Goal: Task Accomplishment & Management: Complete application form

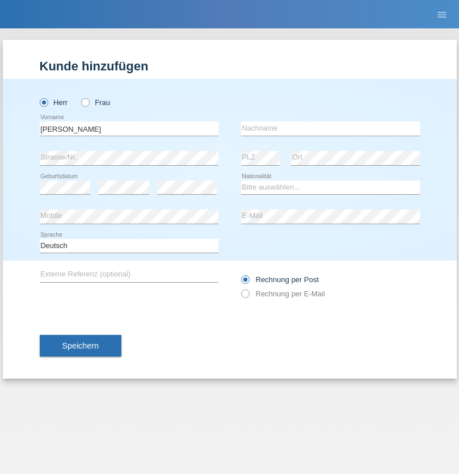
type input "Jörg"
click at [330, 128] on input "text" at bounding box center [330, 128] width 179 height 14
type input "Traksel"
select select "DE"
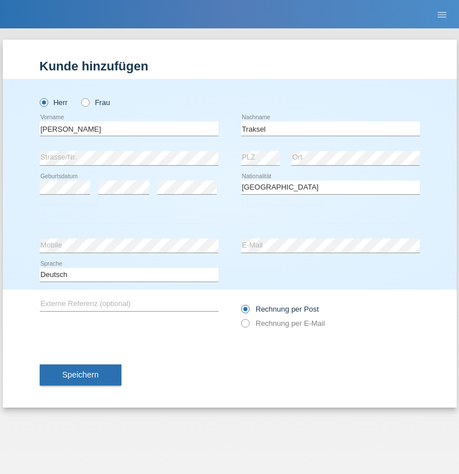
select select "C"
select select "01"
select select "07"
select select "2008"
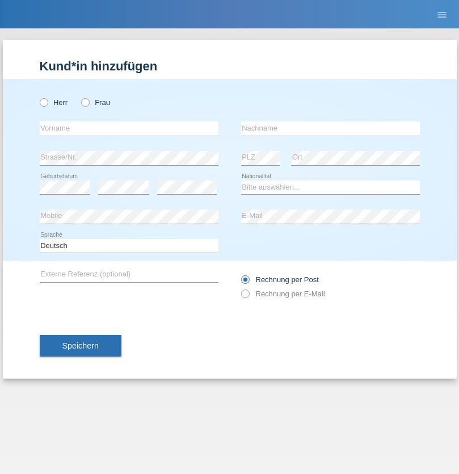
radio input "true"
click at [129, 128] on input "text" at bounding box center [129, 128] width 179 height 14
type input "Diego"
click at [330, 128] on input "text" at bounding box center [330, 128] width 179 height 14
type input "Patera"
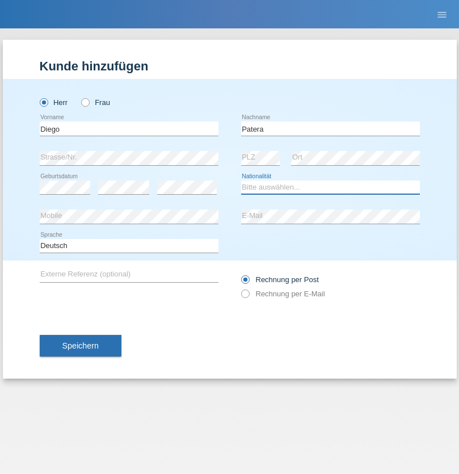
select select "CH"
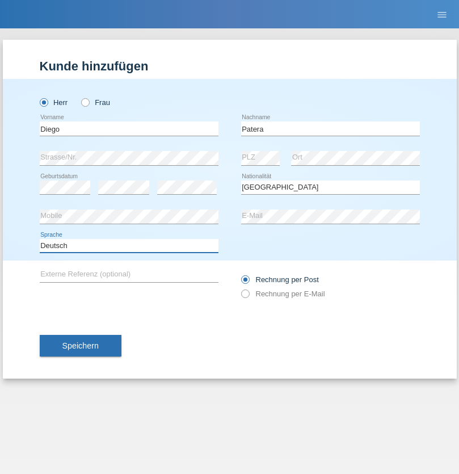
select select "en"
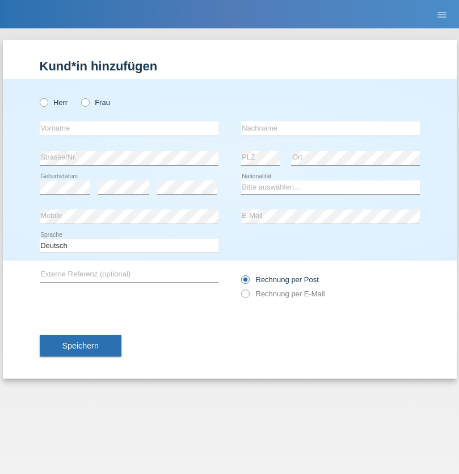
radio input "true"
click at [129, 128] on input "text" at bounding box center [129, 128] width 179 height 14
type input "Sandro"
click at [330, 128] on input "text" at bounding box center [330, 128] width 179 height 14
type input "Patera"
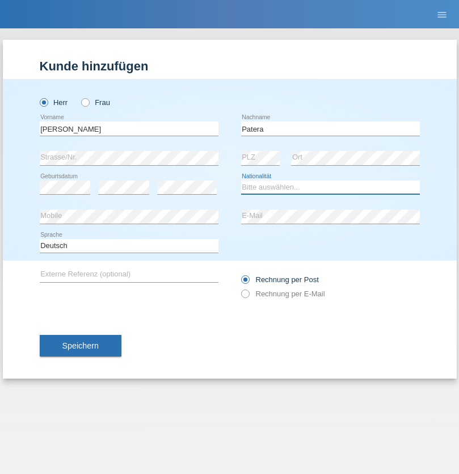
select select "CH"
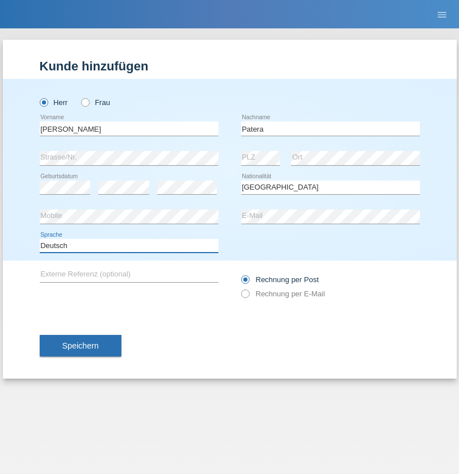
select select "en"
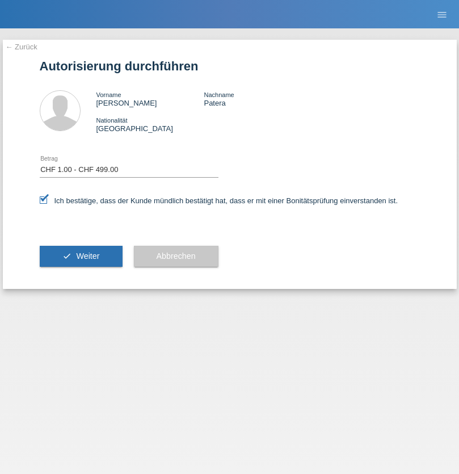
select select "1"
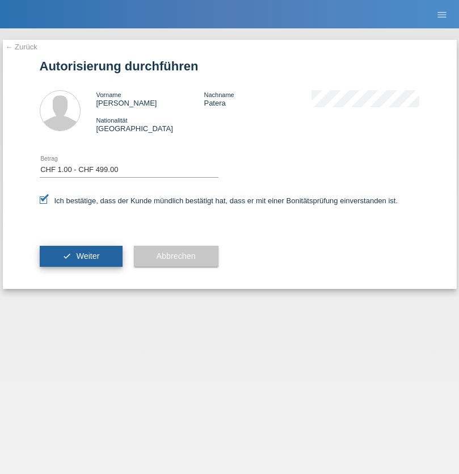
click at [81, 256] on span "Weiter" at bounding box center [87, 255] width 23 height 9
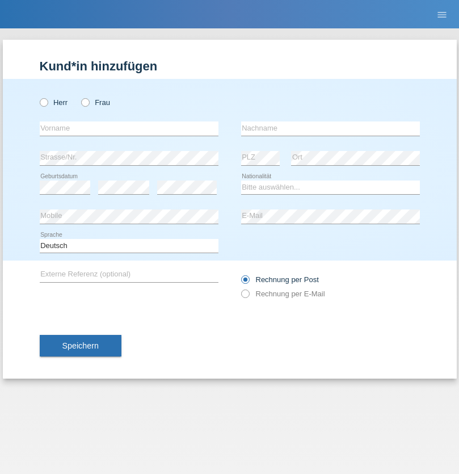
radio input "true"
click at [129, 128] on input "text" at bounding box center [129, 128] width 179 height 14
type input "[PERSON_NAME]"
click at [330, 128] on input "text" at bounding box center [330, 128] width 179 height 14
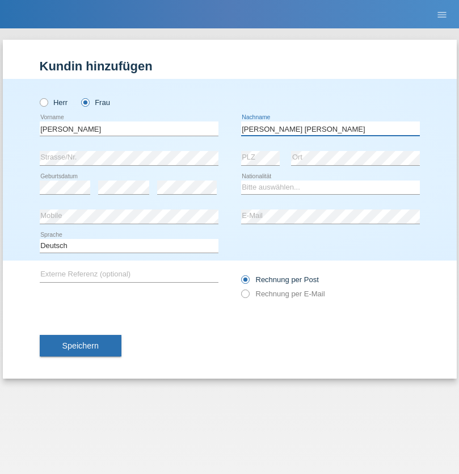
type input "[PERSON_NAME] [PERSON_NAME]"
select select "PT"
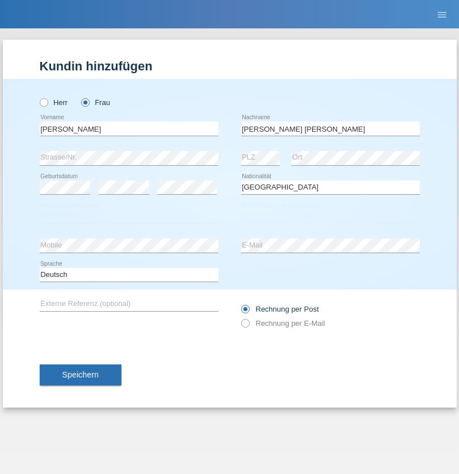
select select "C"
select select "20"
select select "06"
select select "2005"
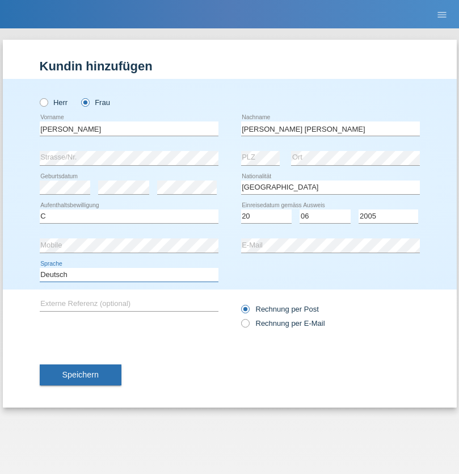
select select "en"
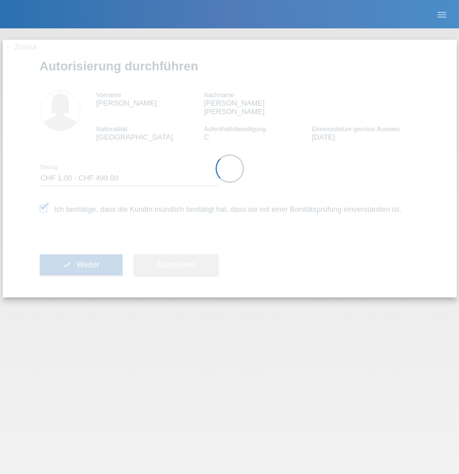
select select "1"
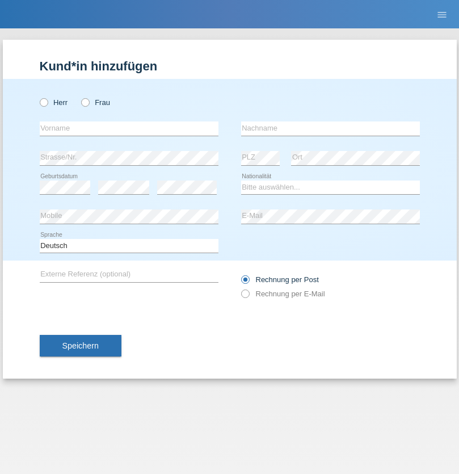
radio input "true"
click at [129, 128] on input "text" at bounding box center [129, 128] width 179 height 14
type input "[PERSON_NAME]"
click at [330, 128] on input "text" at bounding box center [330, 128] width 179 height 14
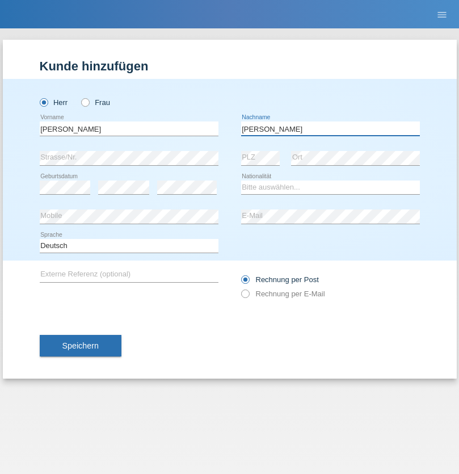
type input "[PERSON_NAME]"
select select "PT"
select select "C"
select select "20"
select select "06"
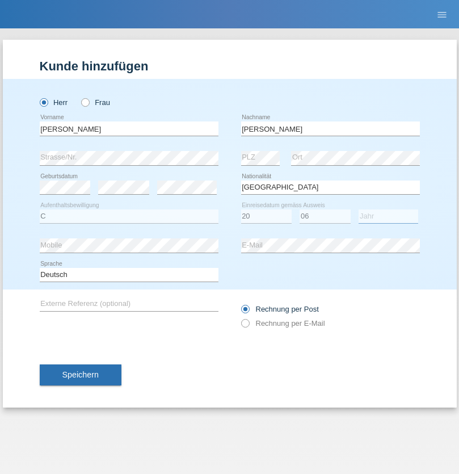
select select "2003"
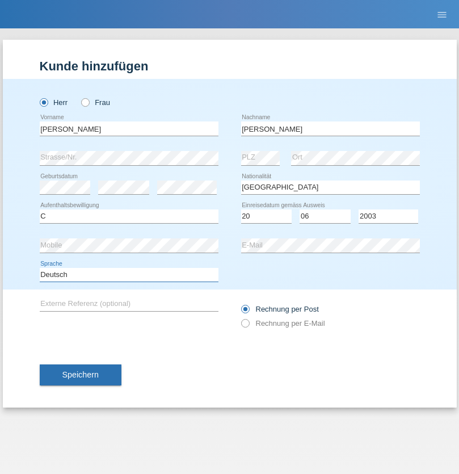
select select "en"
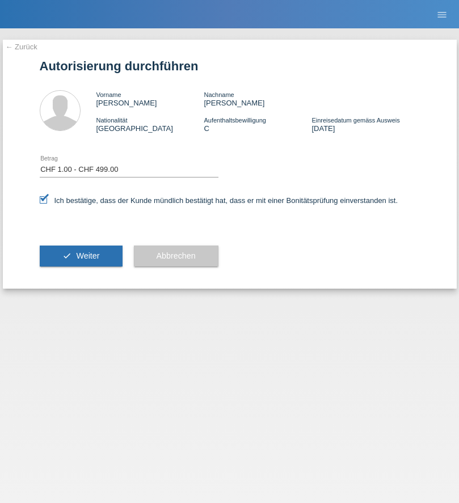
select select "1"
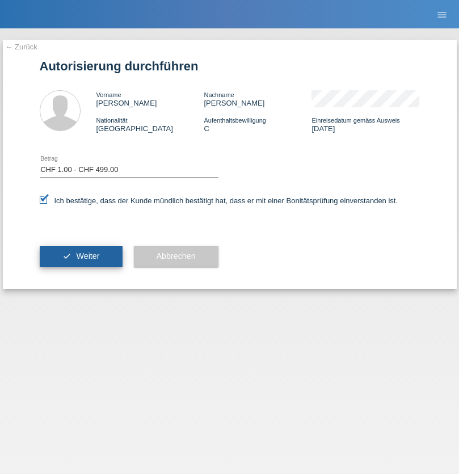
click at [81, 256] on span "Weiter" at bounding box center [87, 255] width 23 height 9
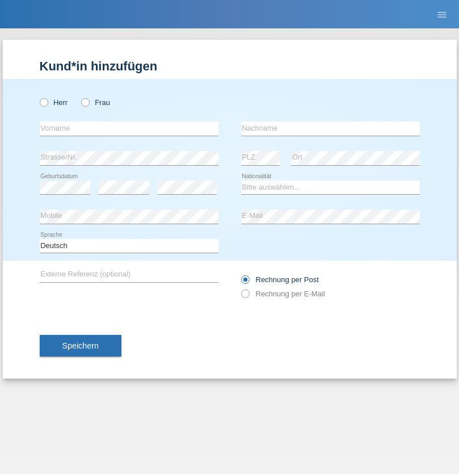
radio input "true"
click at [129, 128] on input "text" at bounding box center [129, 128] width 179 height 14
type input "Urs"
click at [330, 128] on input "text" at bounding box center [330, 128] width 179 height 14
type input "Bischofberger"
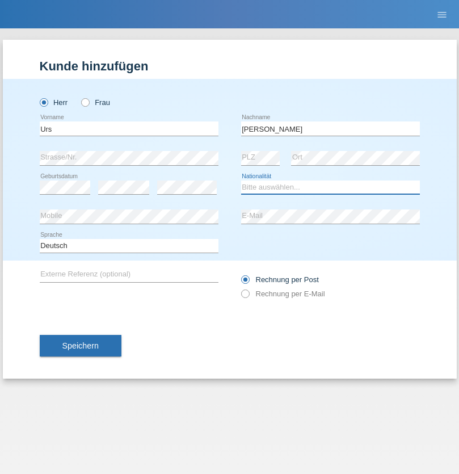
select select "CH"
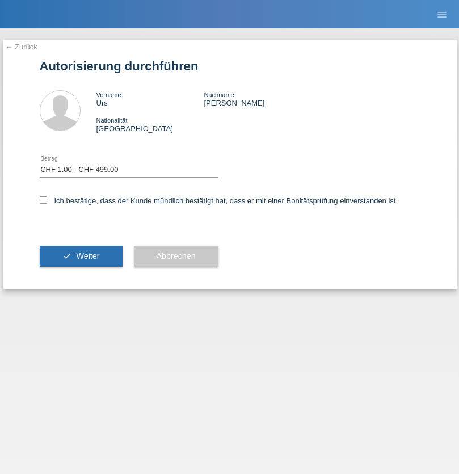
select select "1"
checkbox input "true"
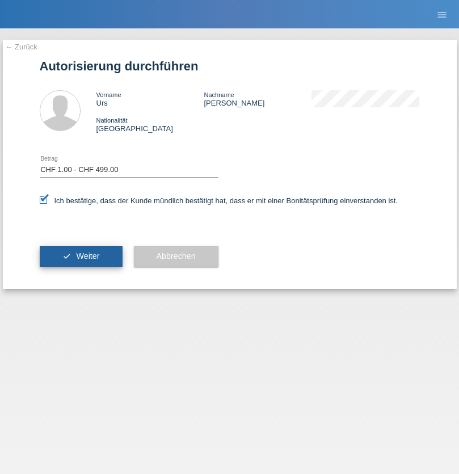
click at [81, 256] on span "Weiter" at bounding box center [87, 255] width 23 height 9
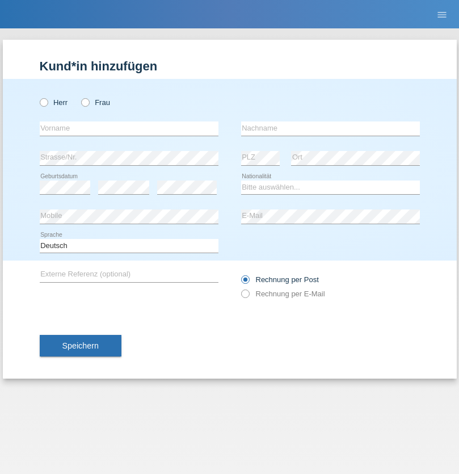
radio input "true"
click at [129, 128] on input "text" at bounding box center [129, 128] width 179 height 14
type input "Kevin"
click at [330, 128] on input "text" at bounding box center [330, 128] width 179 height 14
type input "Ravindran"
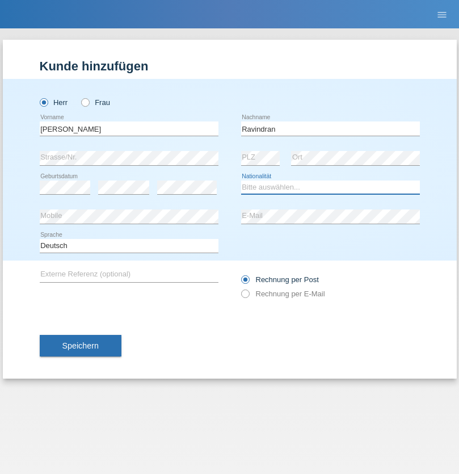
select select "LK"
select select "C"
select select "25"
select select "09"
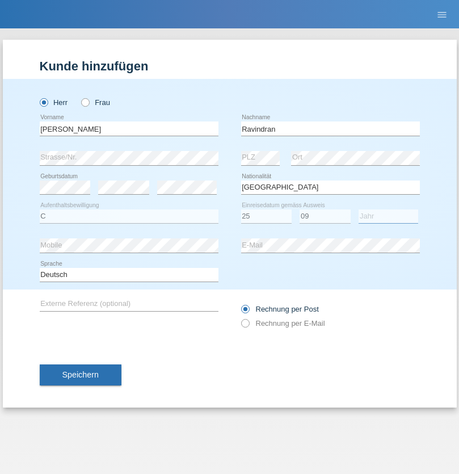
select select "2021"
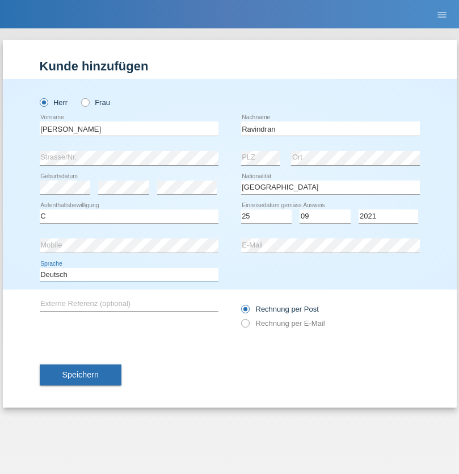
select select "en"
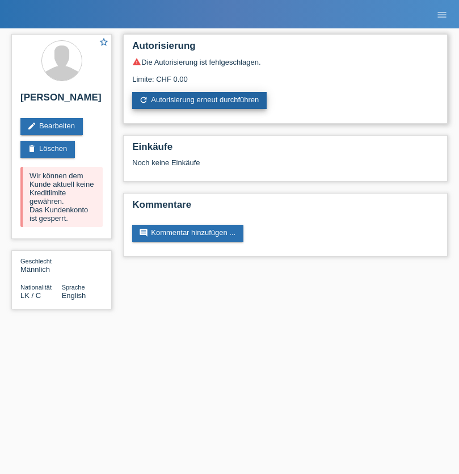
click at [200, 100] on link "refresh Autorisierung erneut durchführen" at bounding box center [199, 100] width 134 height 17
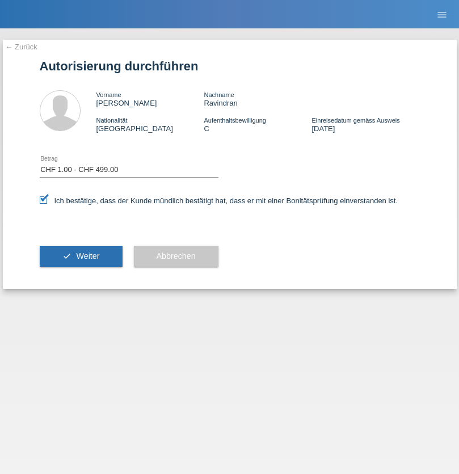
select select "1"
click at [81, 256] on span "Weiter" at bounding box center [87, 255] width 23 height 9
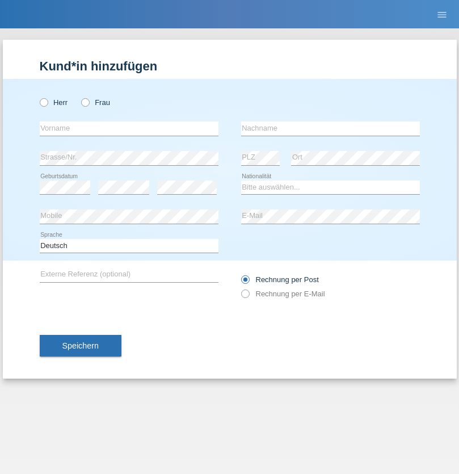
radio input "true"
click at [129, 128] on input "text" at bounding box center [129, 128] width 179 height 14
type input "Ketty"
click at [330, 128] on input "text" at bounding box center [330, 128] width 179 height 14
type input "Kalupnath"
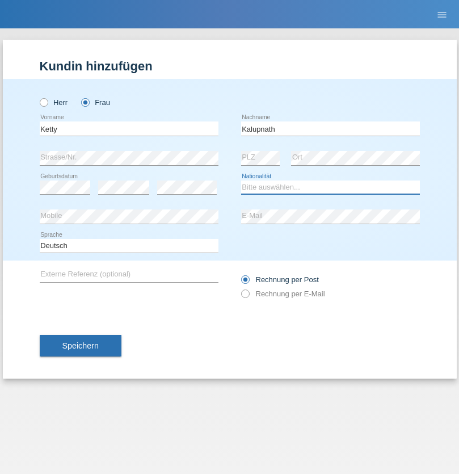
select select "CH"
radio input "true"
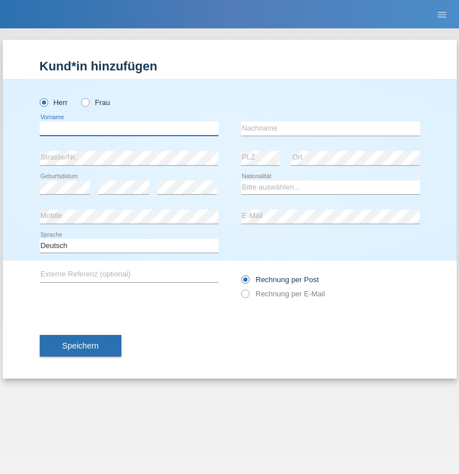
click at [129, 128] on input "text" at bounding box center [129, 128] width 179 height 14
type input "Franco"
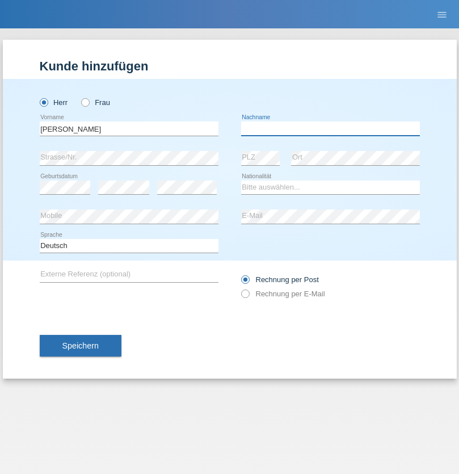
click at [330, 128] on input "text" at bounding box center [330, 128] width 179 height 14
type input "Mucha"
select select "CH"
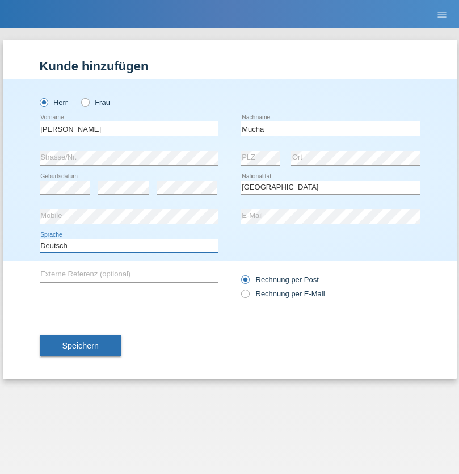
select select "en"
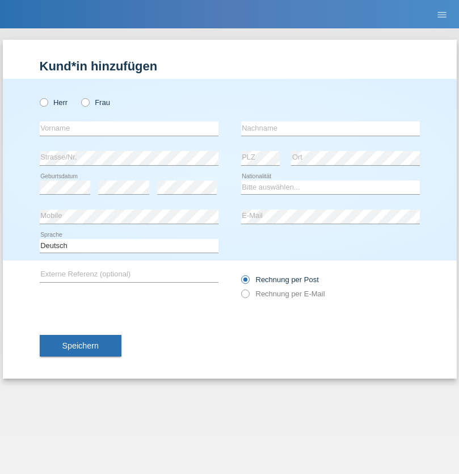
radio input "true"
click at [129, 128] on input "text" at bounding box center [129, 128] width 179 height 14
type input "Franziska"
click at [330, 128] on input "text" at bounding box center [330, 128] width 179 height 14
type input "Starke"
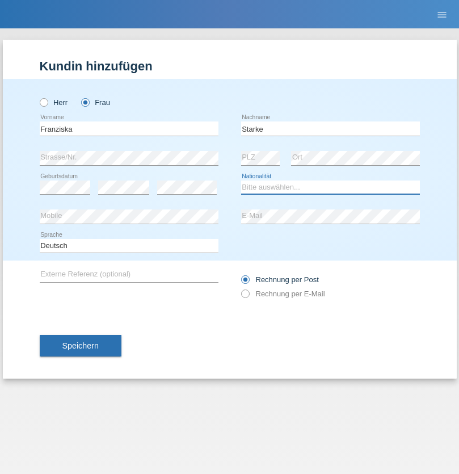
select select "DE"
select select "C"
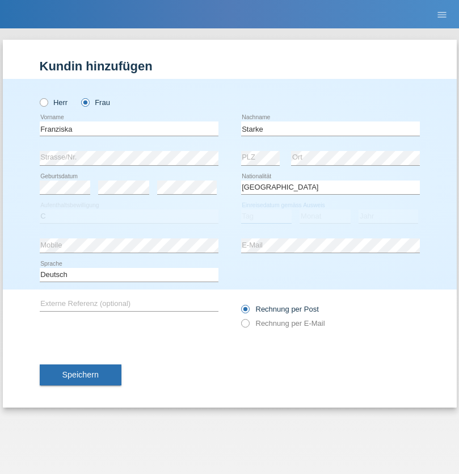
select select "01"
select select "03"
select select "1985"
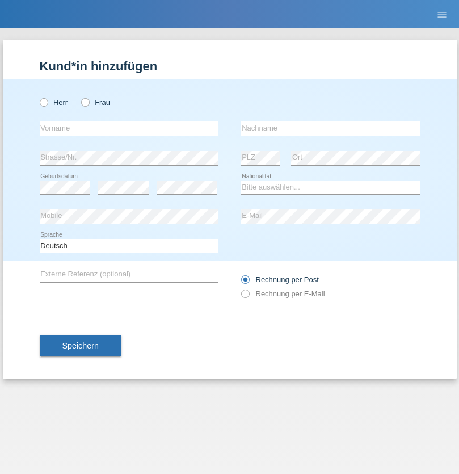
radio input "true"
click at [129, 128] on input "text" at bounding box center [129, 128] width 179 height 14
type input "[DEMOGRAPHIC_DATA]"
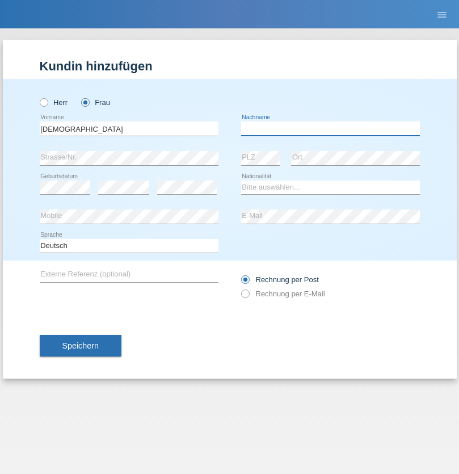
click at [330, 128] on input "text" at bounding box center [330, 128] width 179 height 14
type input "Cimbaljević"
select select "HR"
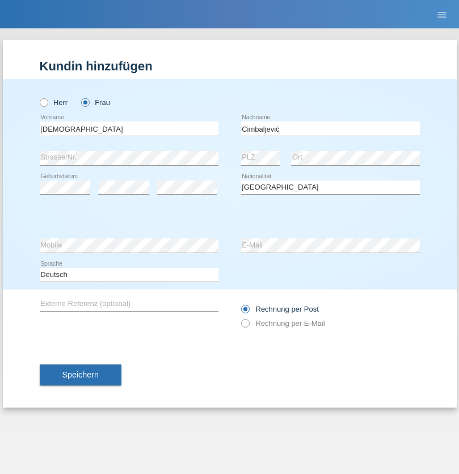
select select "C"
select select "12"
select select "08"
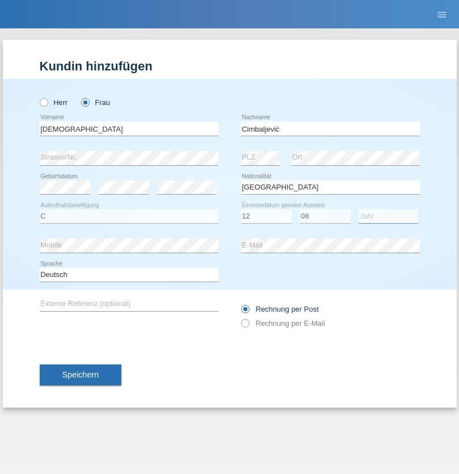
select select "2021"
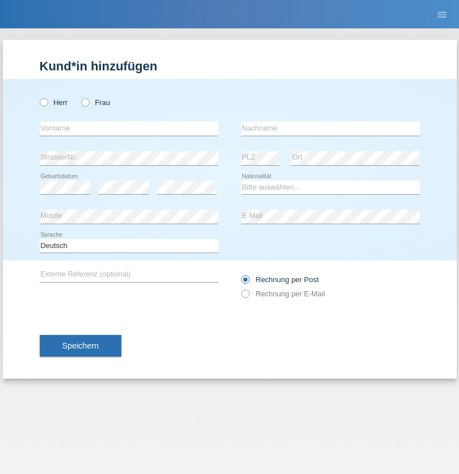
radio input "true"
click at [129, 128] on input "text" at bounding box center [129, 128] width 179 height 14
type input "Batsche"
click at [330, 128] on input "text" at bounding box center [330, 128] width 179 height 14
type input "Arifoska"
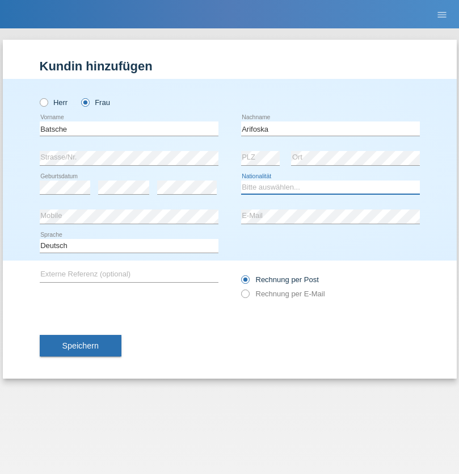
select select "CH"
radio input "true"
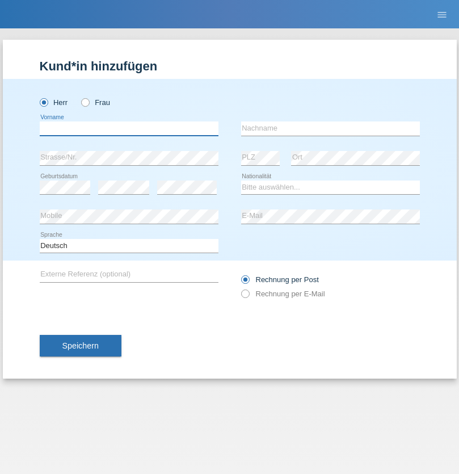
click at [129, 128] on input "text" at bounding box center [129, 128] width 179 height 14
type input "Emre"
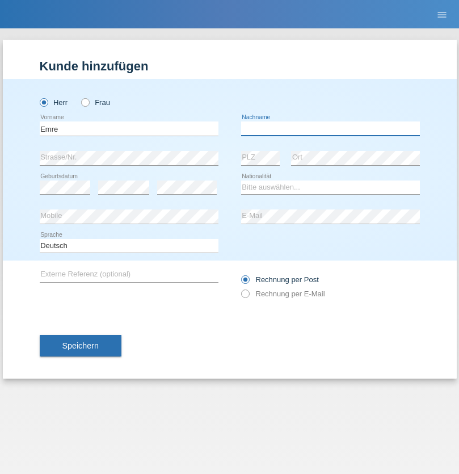
click at [330, 128] on input "text" at bounding box center [330, 128] width 179 height 14
type input "Uzun"
select select "CH"
